Goal: Navigation & Orientation: Find specific page/section

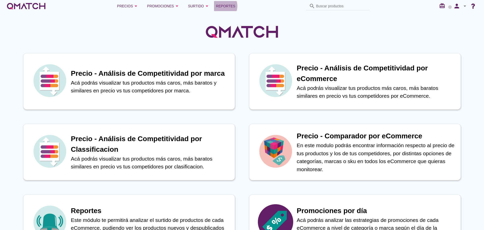
click at [223, 7] on span "Reportes" at bounding box center [225, 6] width 19 height 6
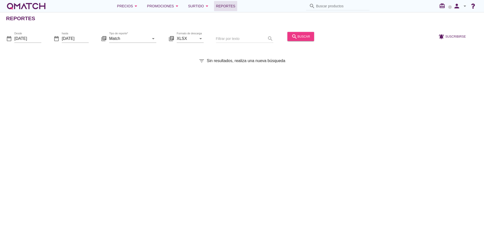
click at [291, 34] on icon "search" at bounding box center [294, 36] width 6 height 6
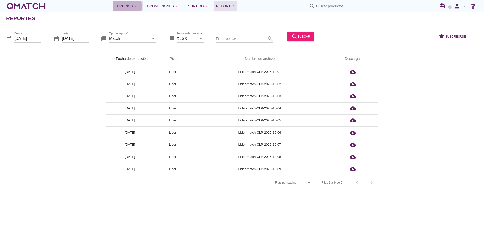
click at [127, 7] on div "Precios arrow_drop_down" at bounding box center [128, 6] width 22 height 6
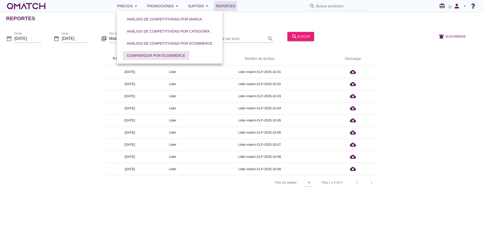
click at [155, 56] on div "Comparador por eCommerce" at bounding box center [156, 55] width 58 height 5
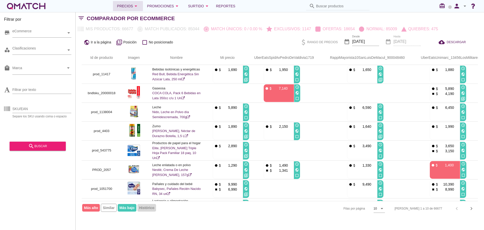
click at [134, 6] on div "Precios arrow_drop_down" at bounding box center [128, 6] width 22 height 6
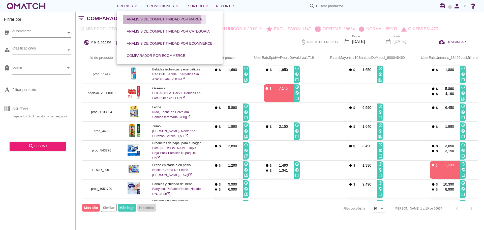
click at [152, 21] on div "Análisis de competitividad por marca" at bounding box center [164, 19] width 75 height 5
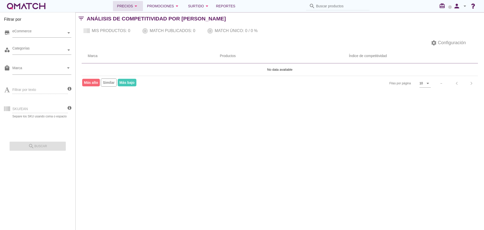
click at [139, 7] on icon "arrow_drop_down" at bounding box center [136, 6] width 6 height 6
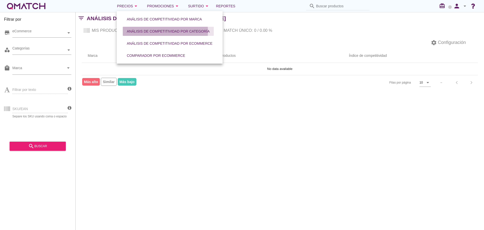
click at [144, 30] on div "Análisis de competitividad por categoría" at bounding box center [168, 31] width 83 height 5
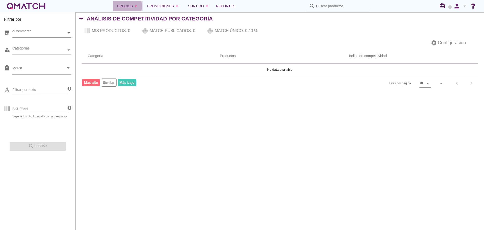
click at [123, 4] on div "Precios arrow_drop_down" at bounding box center [128, 6] width 22 height 6
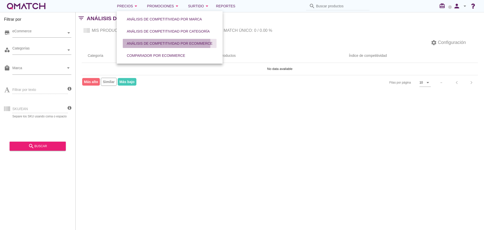
click at [149, 41] on div "Análisis de competitividad por eCommerce" at bounding box center [170, 43] width 86 height 5
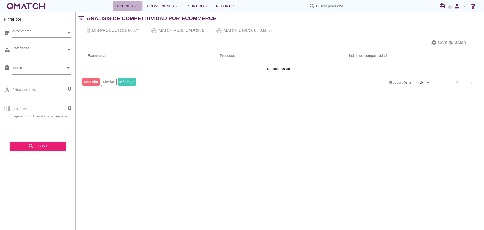
click at [131, 6] on div "Precios arrow_drop_down" at bounding box center [128, 6] width 22 height 6
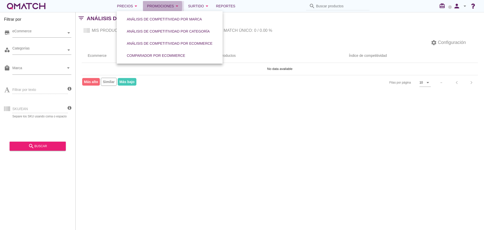
click at [157, 7] on div "Promociones arrow_drop_down" at bounding box center [163, 6] width 33 height 6
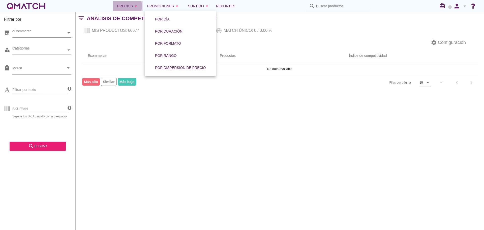
click at [134, 7] on div "Precios arrow_drop_down" at bounding box center [128, 6] width 22 height 6
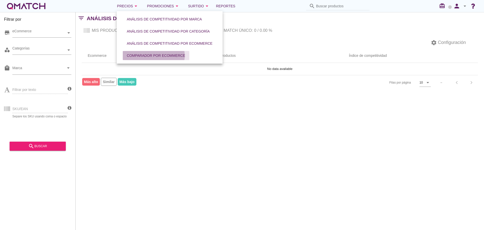
click at [147, 53] on div "Comparador por eCommerce" at bounding box center [156, 55] width 58 height 5
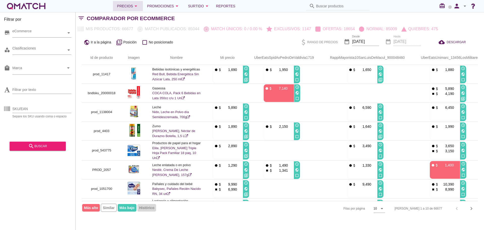
click at [127, 5] on div "Precios arrow_drop_down" at bounding box center [128, 6] width 22 height 6
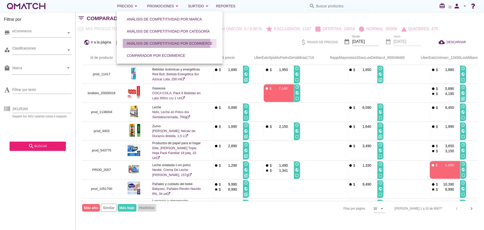
click at [147, 43] on div "Análisis de competitividad por eCommerce" at bounding box center [170, 43] width 86 height 5
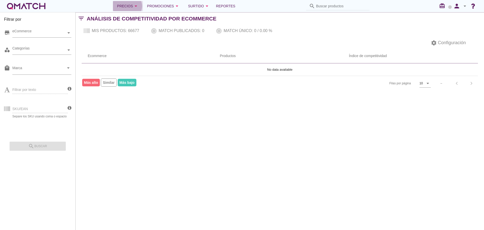
click at [129, 7] on div "Precios arrow_drop_down" at bounding box center [128, 6] width 22 height 6
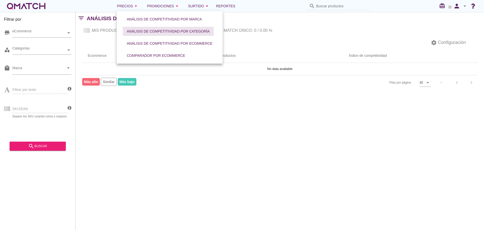
click at [141, 32] on div "Análisis de competitividad por categoría" at bounding box center [168, 31] width 83 height 5
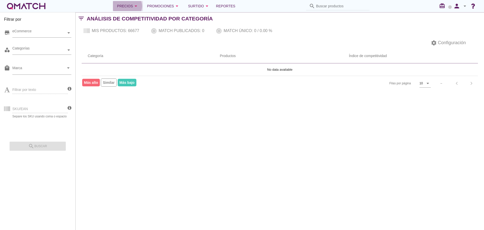
click at [129, 6] on div "Precios arrow_drop_down" at bounding box center [128, 6] width 22 height 6
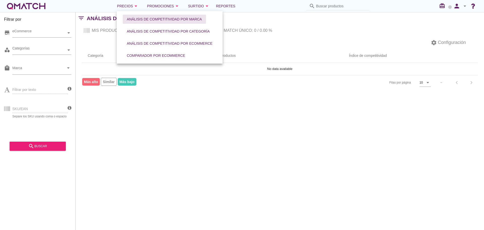
click at [135, 17] on div "Análisis de competitividad por marca" at bounding box center [164, 19] width 75 height 5
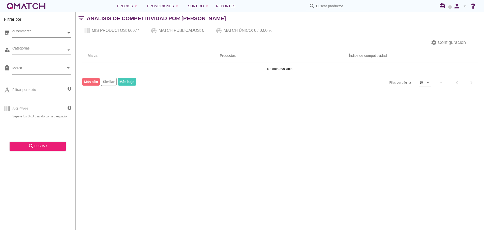
click at [98, 210] on div "Filtrar por store eCommerce category Categorías local_mall Marca arrow_drop_dow…" at bounding box center [280, 120] width 408 height 217
click at [124, 4] on div "Precios arrow_drop_down" at bounding box center [128, 6] width 22 height 6
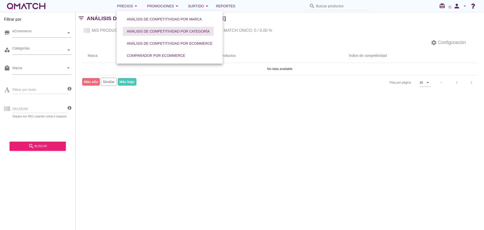
click at [134, 30] on div "Análisis de competitividad por categoría" at bounding box center [168, 31] width 83 height 5
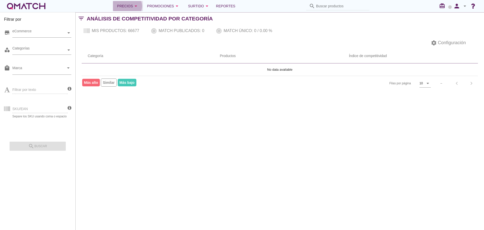
click at [129, 3] on div "Precios arrow_drop_down" at bounding box center [128, 6] width 22 height 6
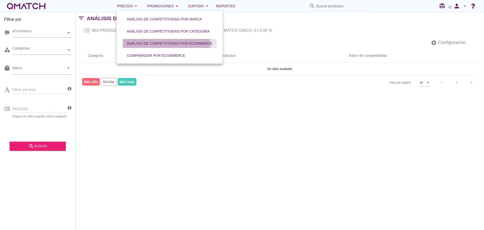
click at [142, 42] on div "Análisis de competitividad por eCommerce" at bounding box center [170, 43] width 86 height 5
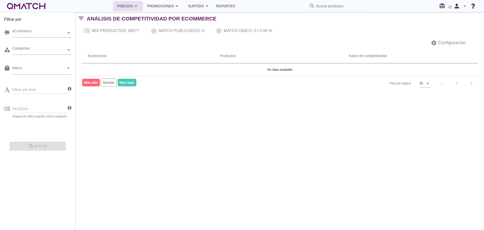
click at [129, 8] on div "Precios arrow_drop_down" at bounding box center [128, 6] width 22 height 6
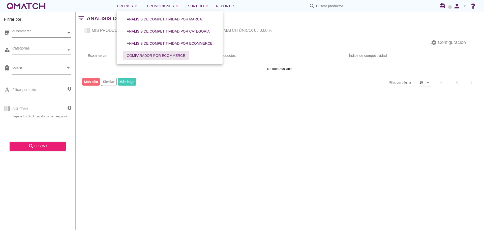
click at [143, 55] on div "Comparador por eCommerce" at bounding box center [156, 55] width 58 height 5
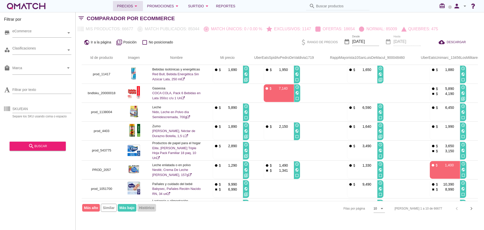
click at [131, 7] on div "Precios arrow_drop_down" at bounding box center [128, 6] width 22 height 6
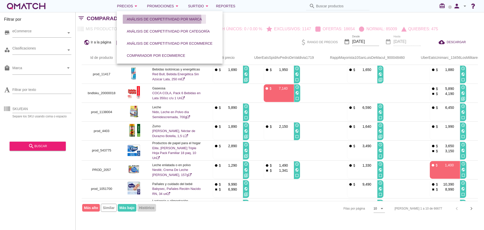
click at [131, 15] on button "Análisis de competitividad por marca" at bounding box center [164, 19] width 83 height 9
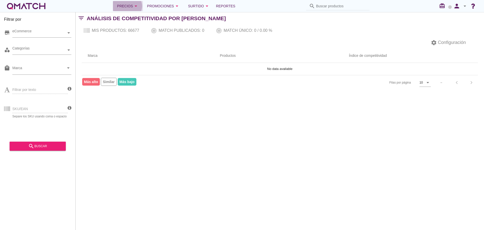
click at [130, 3] on div "Precios arrow_drop_down" at bounding box center [128, 6] width 22 height 6
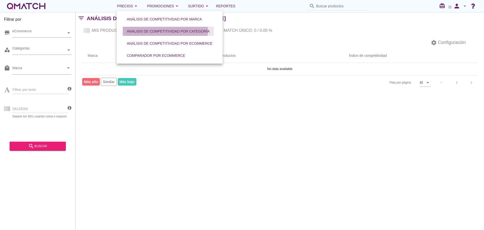
click at [130, 30] on div "Análisis de competitividad por categoría" at bounding box center [168, 31] width 83 height 5
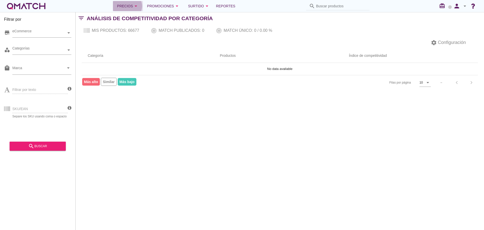
click at [127, 2] on button "Precios arrow_drop_down" at bounding box center [128, 6] width 30 height 10
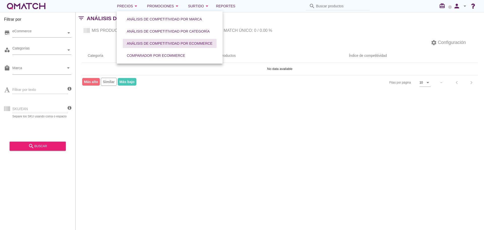
click at [138, 41] on div "Análisis de competitividad por eCommerce" at bounding box center [170, 43] width 86 height 5
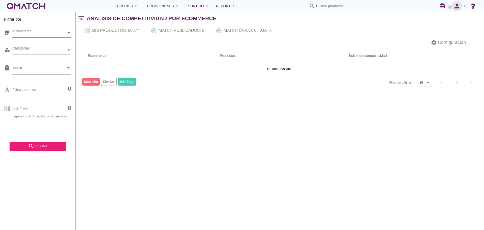
click at [453, 8] on icon "person" at bounding box center [457, 6] width 10 height 7
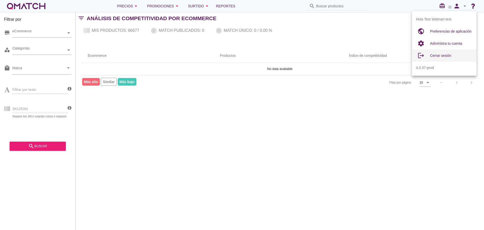
click at [445, 54] on span "Cerrar sesión" at bounding box center [440, 55] width 21 height 4
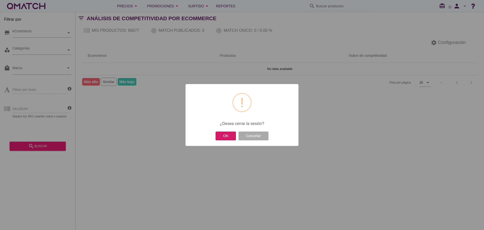
click at [227, 135] on button "OK" at bounding box center [225, 135] width 20 height 9
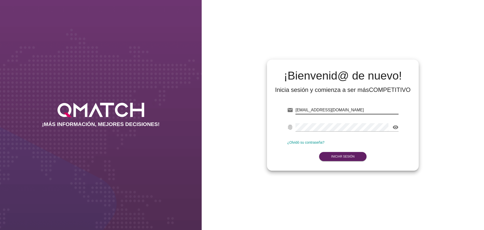
click at [350, 109] on input "test@test.walmart.com" at bounding box center [346, 110] width 103 height 8
type input "test@test.cencosud.com.co"
click at [354, 154] on button "Iniciar Sesión" at bounding box center [343, 156] width 48 height 9
